Goal: Transaction & Acquisition: Purchase product/service

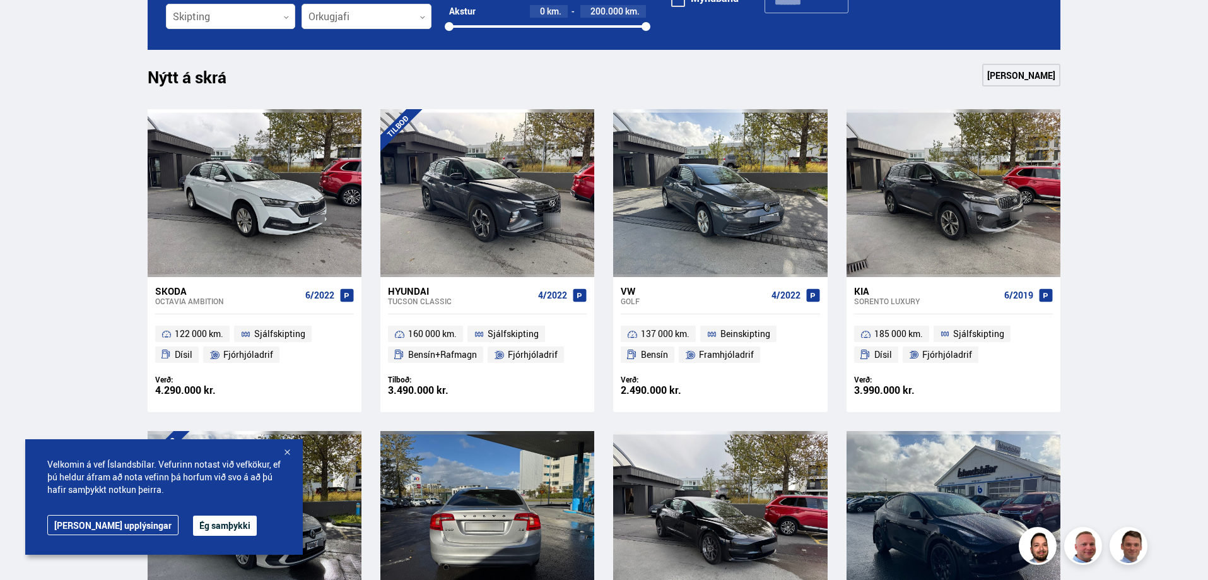
scroll to position [505, 0]
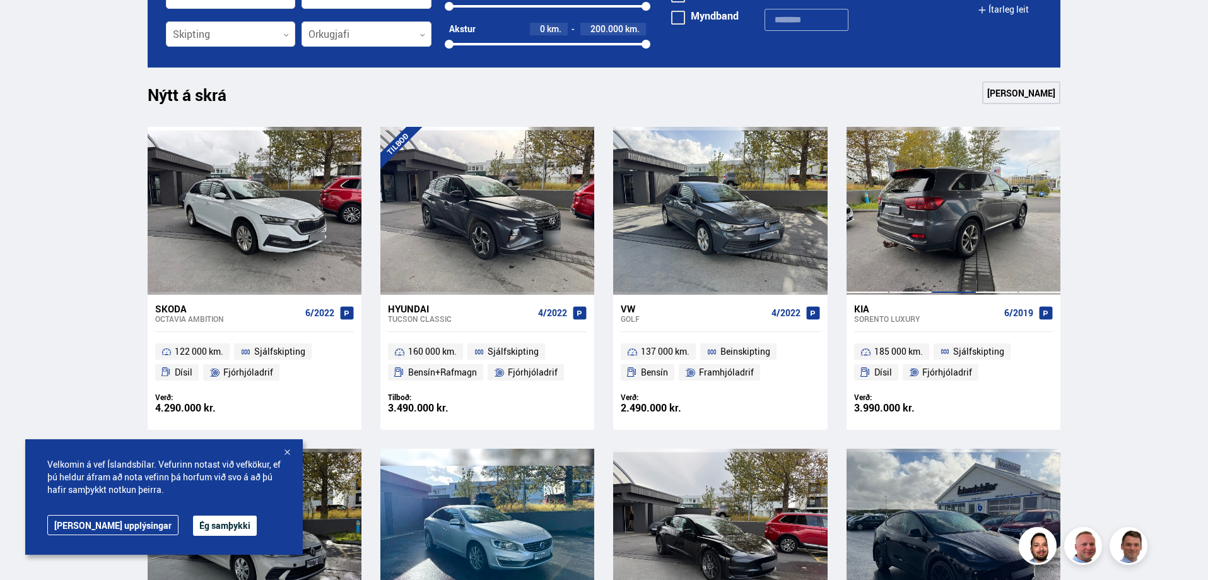
click at [946, 252] on div at bounding box center [953, 211] width 43 height 168
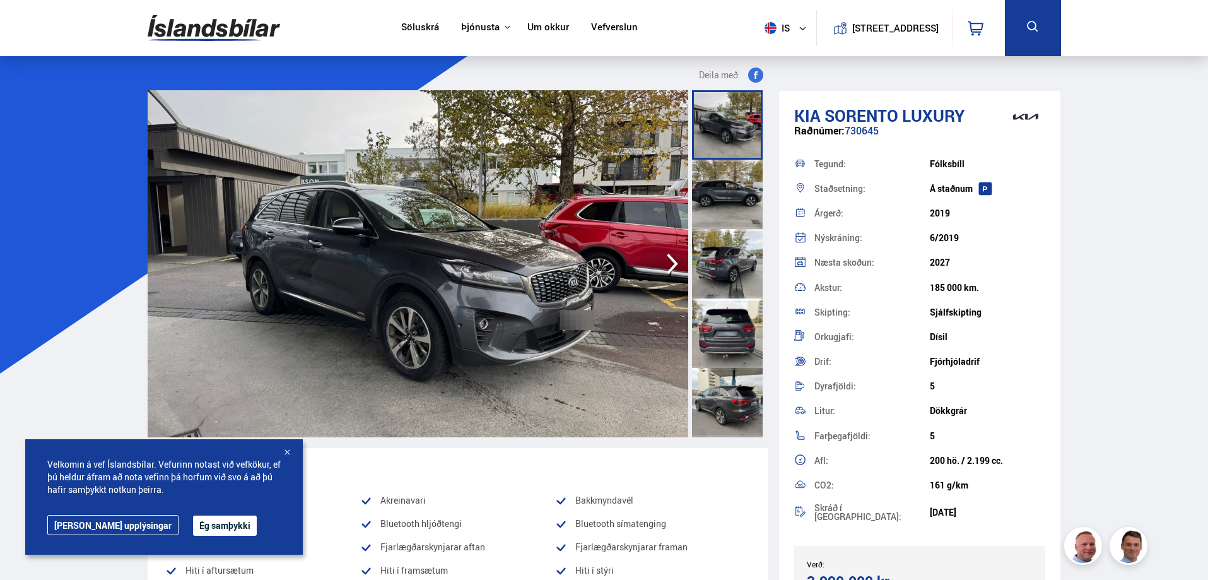
click at [681, 257] on icon "button" at bounding box center [672, 264] width 25 height 30
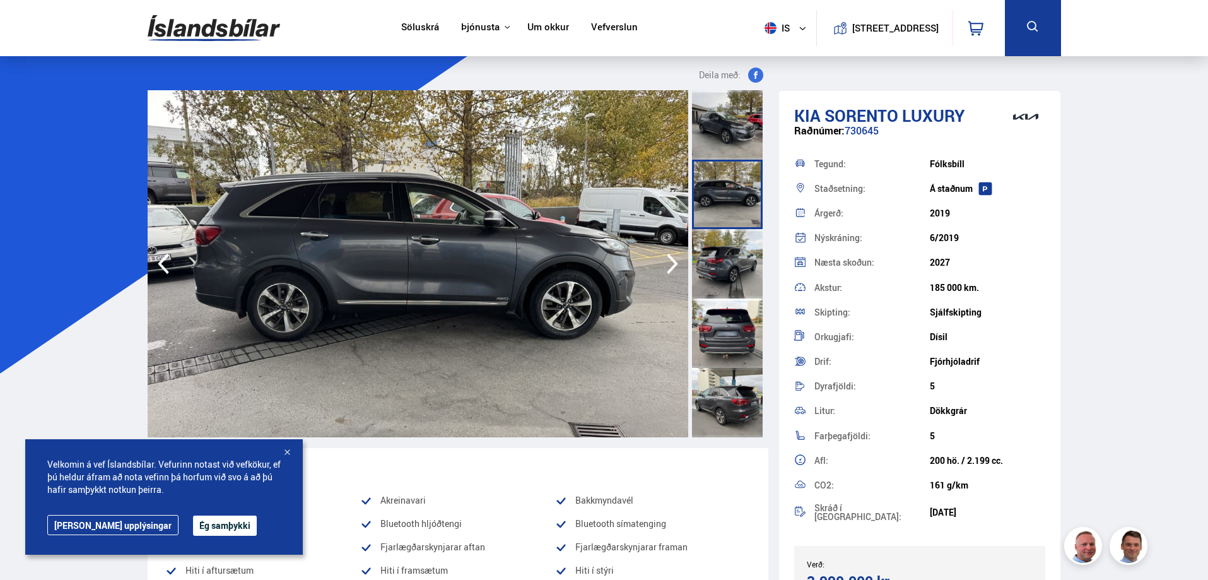
click at [681, 257] on icon "button" at bounding box center [672, 264] width 25 height 30
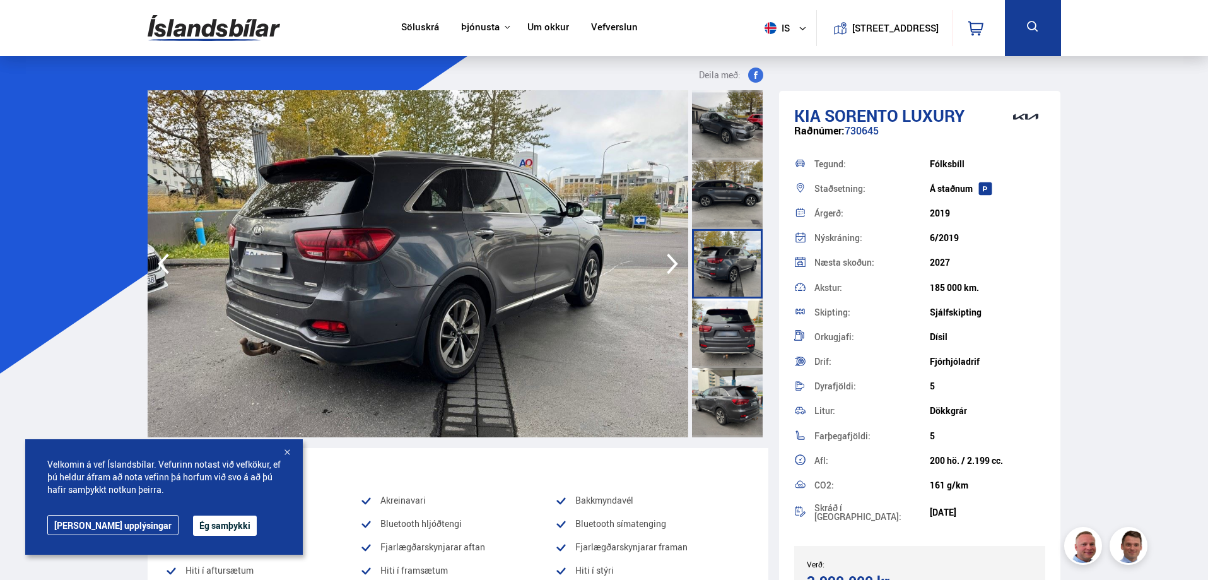
click at [681, 257] on icon "button" at bounding box center [672, 264] width 25 height 30
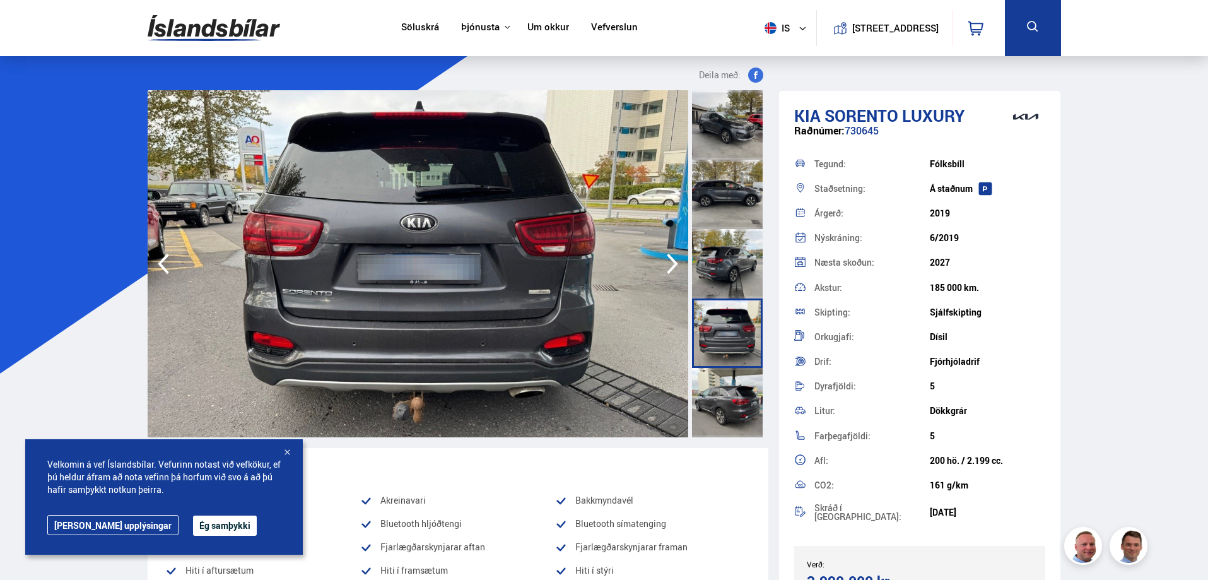
click at [681, 257] on icon "button" at bounding box center [672, 264] width 25 height 30
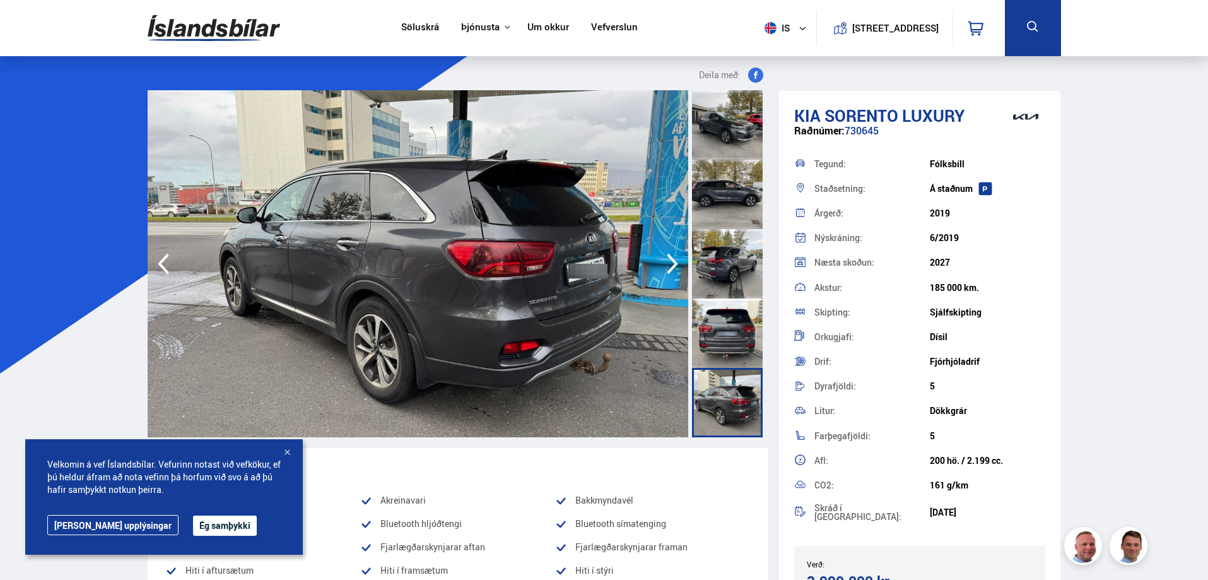
click at [681, 257] on icon "button" at bounding box center [672, 264] width 25 height 30
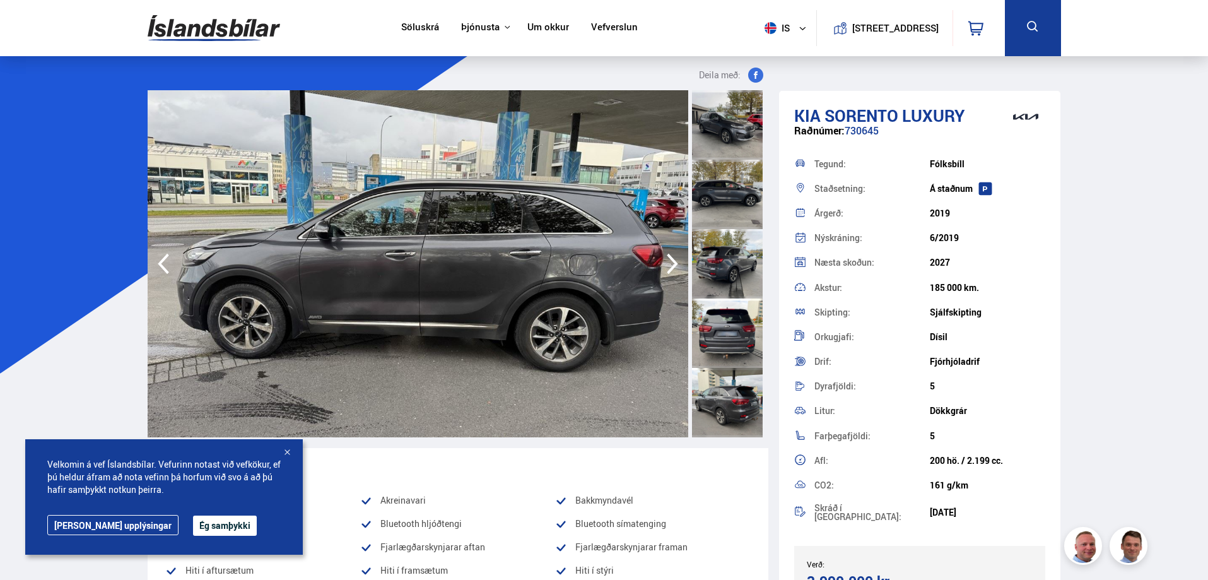
click at [681, 257] on icon "button" at bounding box center [672, 264] width 25 height 30
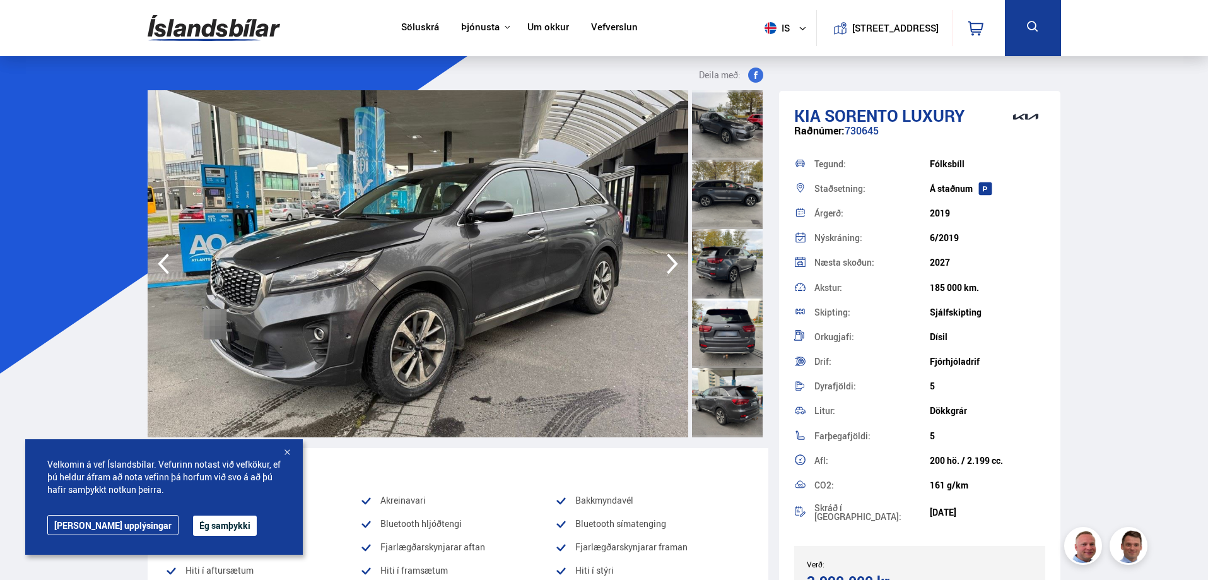
click at [681, 257] on icon "button" at bounding box center [672, 264] width 25 height 30
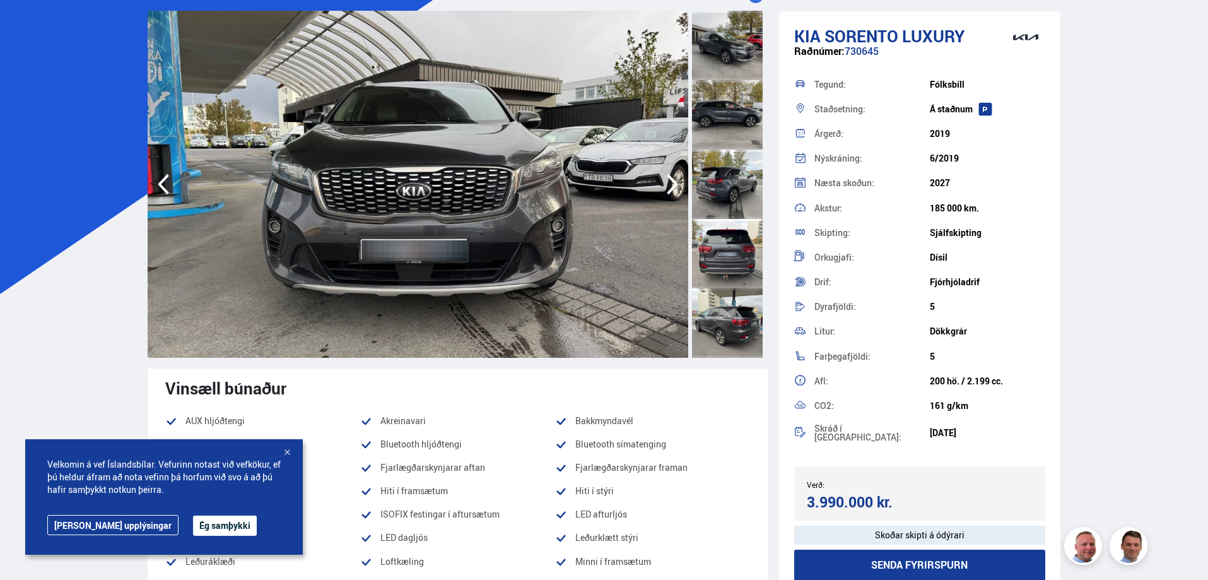
scroll to position [63, 0]
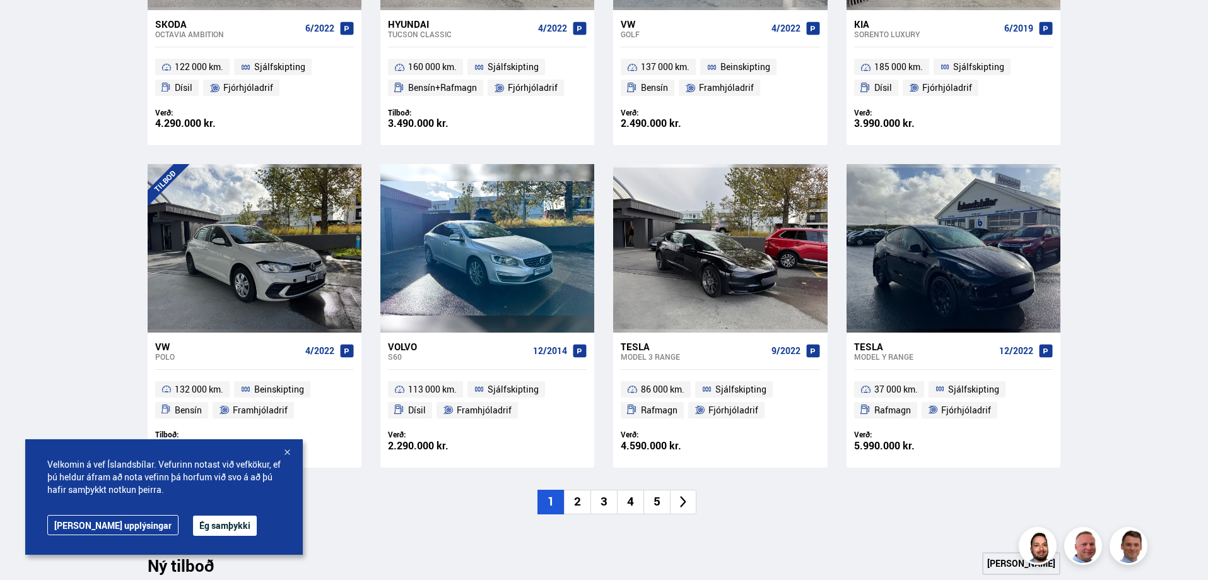
scroll to position [820, 0]
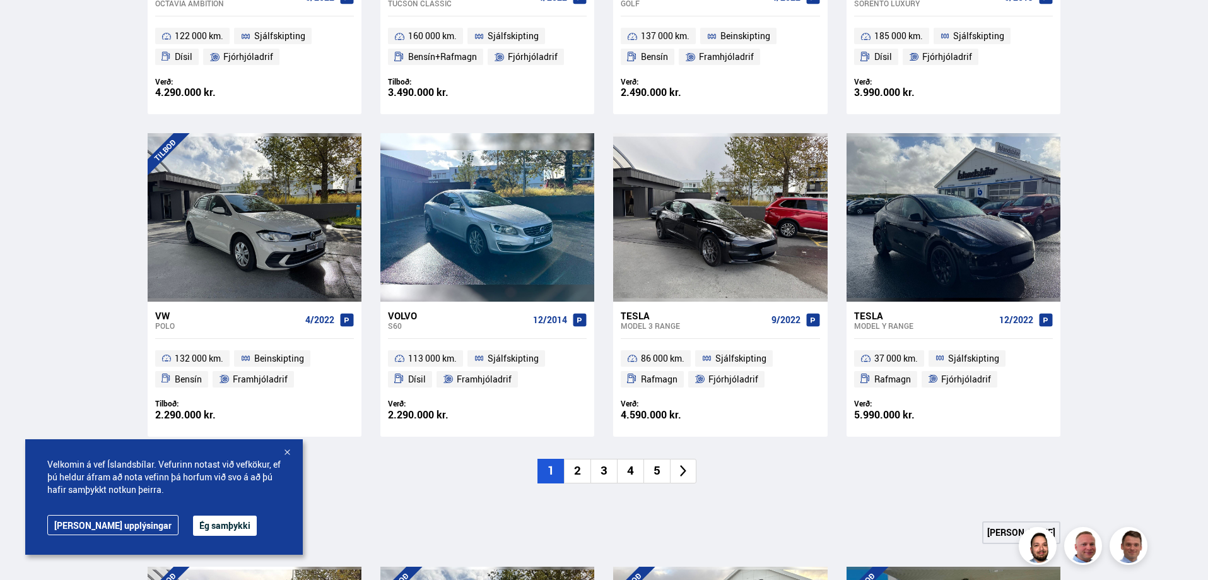
click at [579, 466] on li "2" at bounding box center [577, 471] width 26 height 25
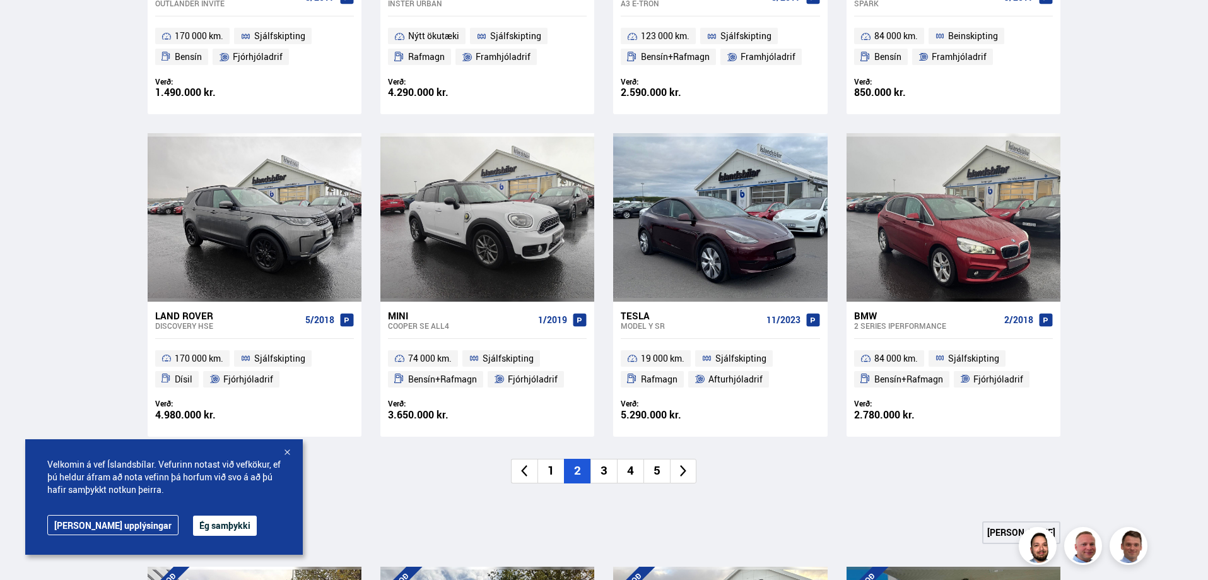
click at [637, 469] on li "4" at bounding box center [630, 471] width 26 height 25
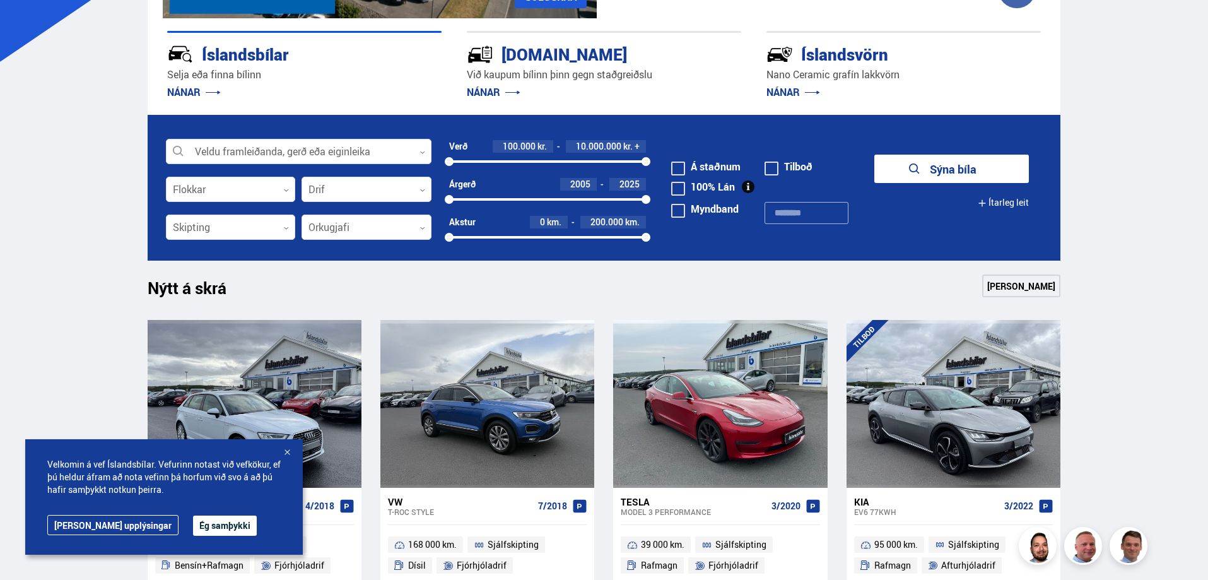
scroll to position [252, 0]
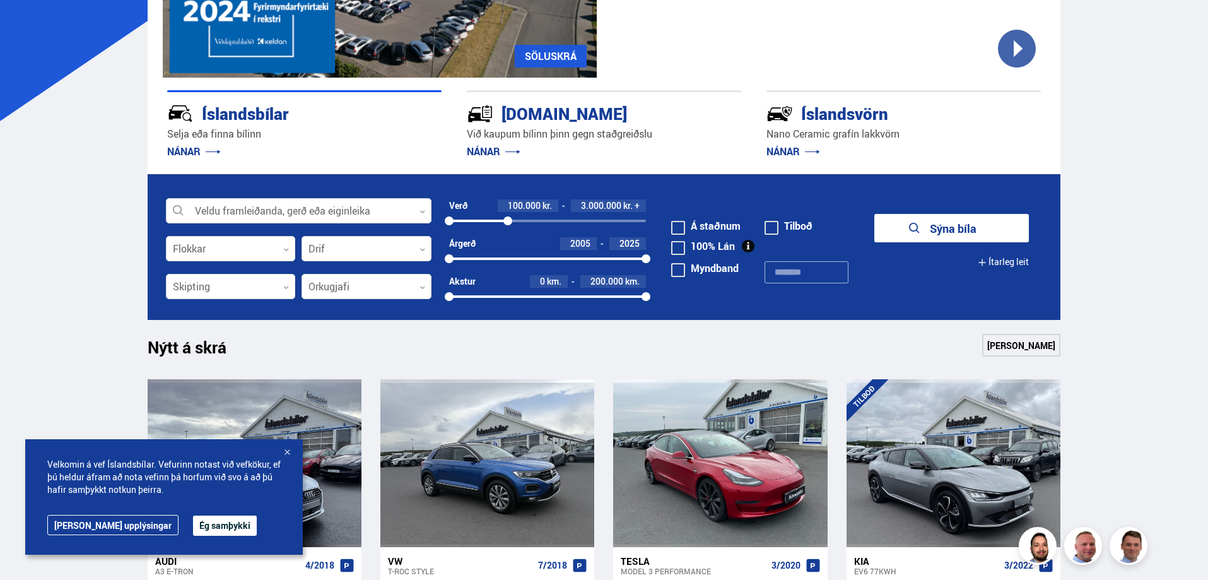
drag, startPoint x: 646, startPoint y: 219, endPoint x: 508, endPoint y: 231, distance: 138.7
click at [508, 231] on div "Verð 100.000 kr. 3.000.000 kr. + 100000 3048947" at bounding box center [547, 218] width 197 height 38
click at [934, 227] on button "Sýna 149 bíla" at bounding box center [951, 228] width 155 height 28
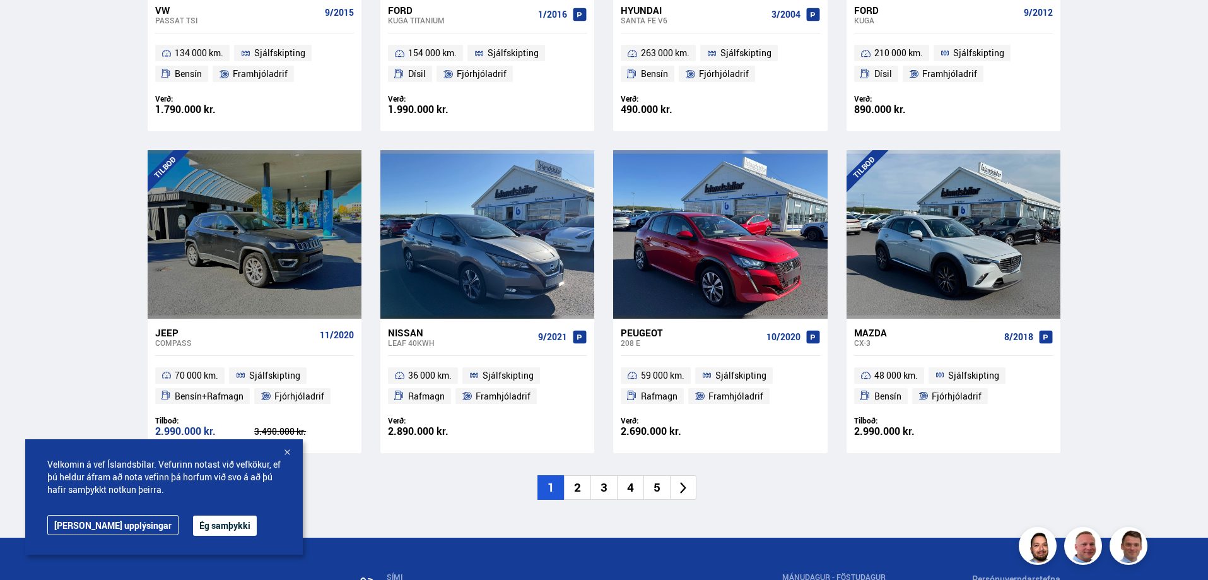
scroll to position [1767, 0]
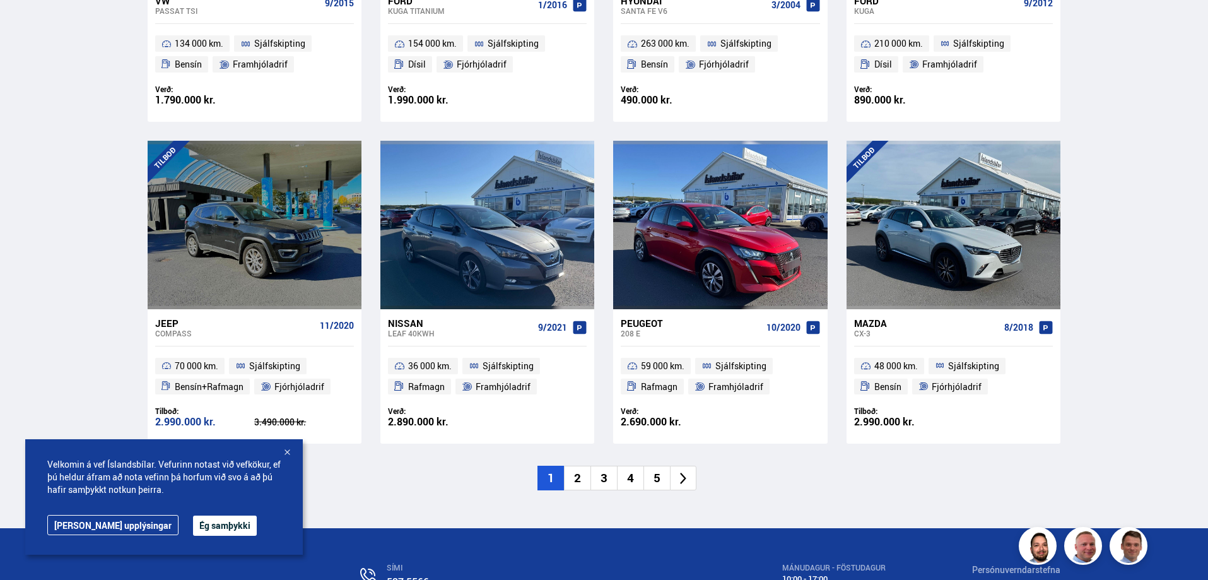
click at [685, 480] on icon at bounding box center [683, 478] width 15 height 15
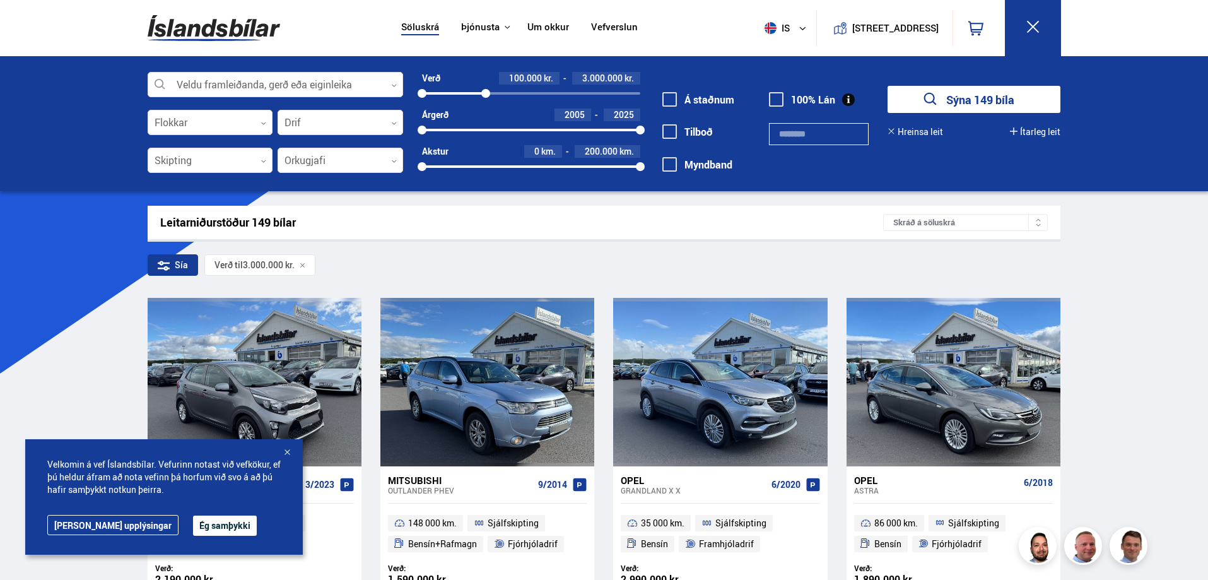
click at [799, 30] on icon at bounding box center [803, 29] width 8 height 8
click at [774, 50] on link "en" at bounding box center [779, 53] width 67 height 18
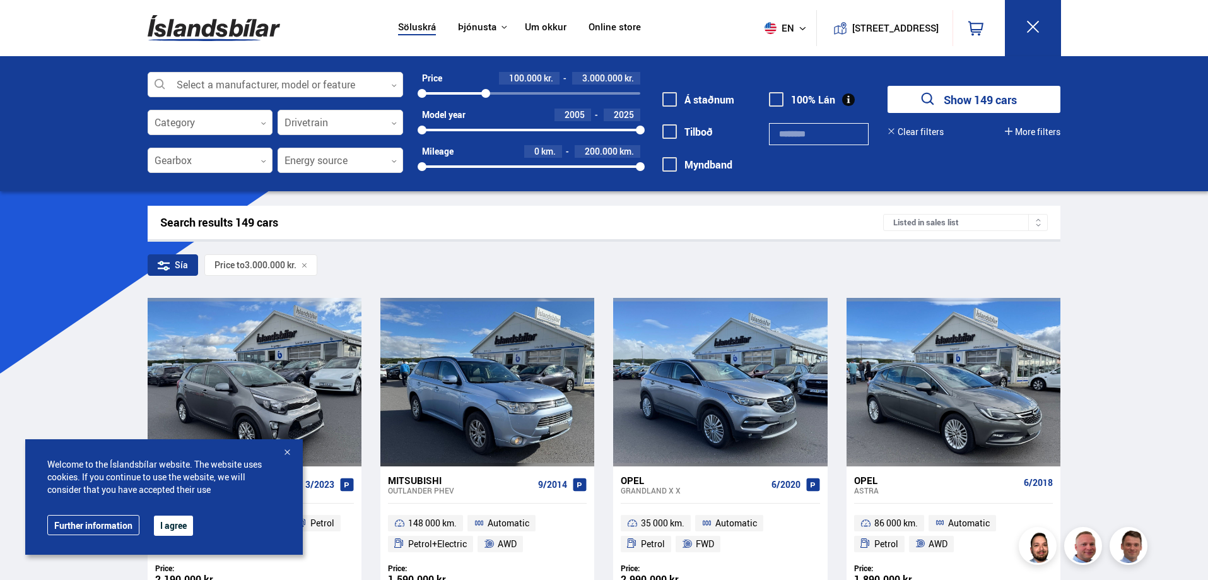
click at [1016, 131] on button "More filters" at bounding box center [1033, 132] width 56 height 10
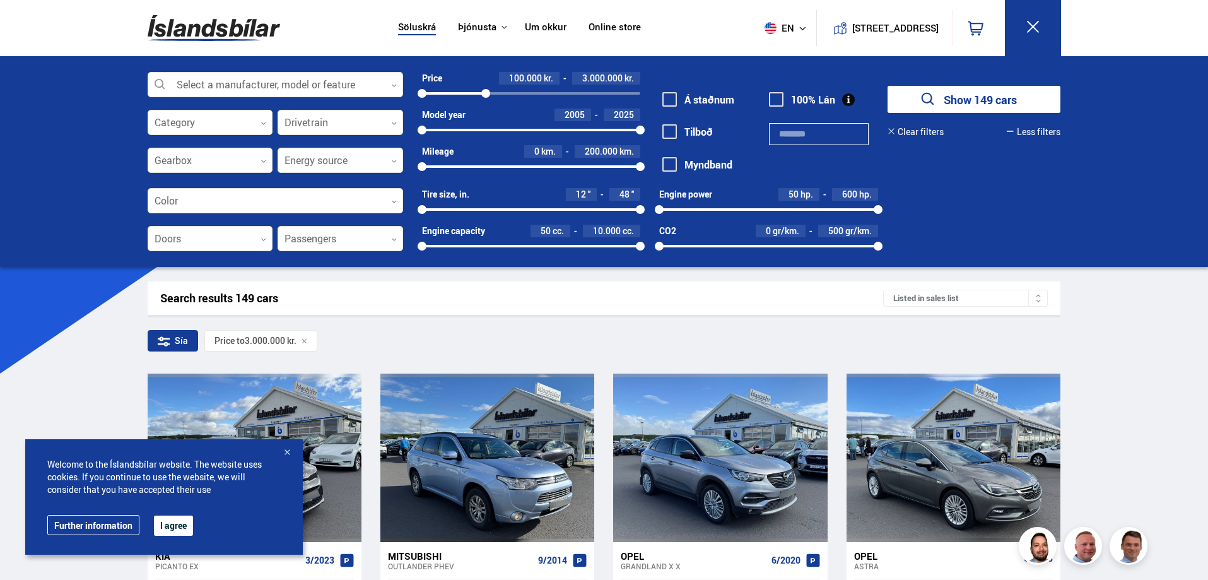
click at [1016, 131] on button "Less filters" at bounding box center [1034, 132] width 54 height 10
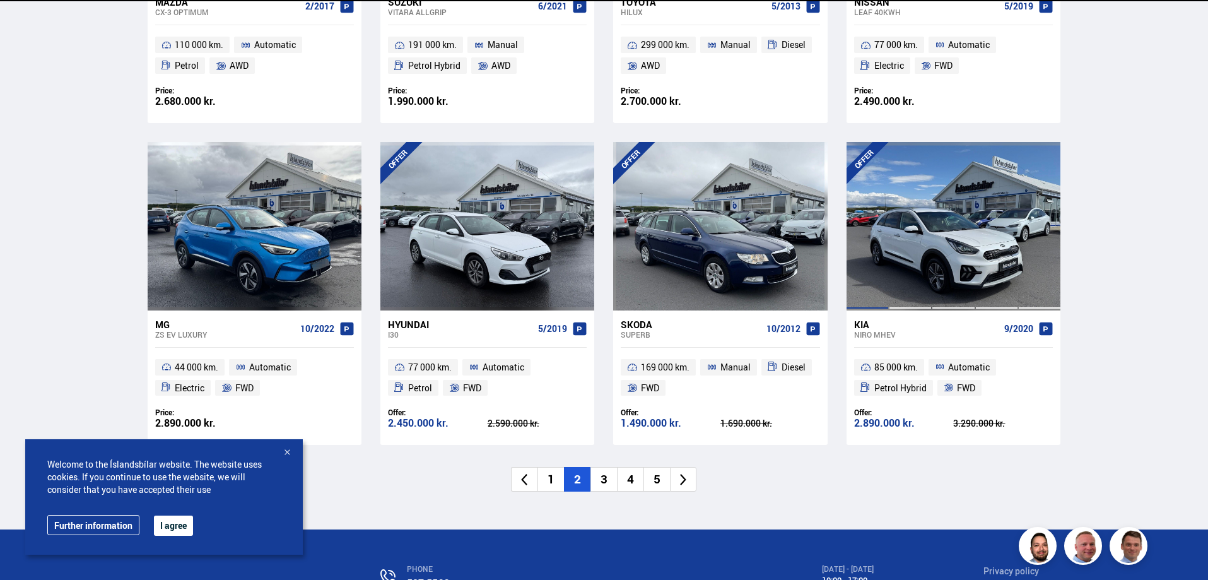
scroll to position [1767, 0]
